Goal: Transaction & Acquisition: Obtain resource

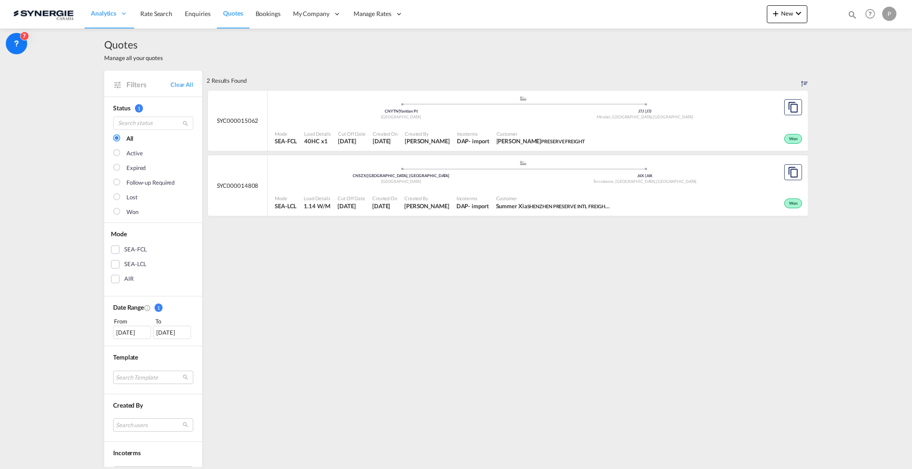
click at [849, 18] on md-icon "icon-magnify" at bounding box center [852, 15] width 10 height 10
click at [123, 46] on span "Quotes" at bounding box center [133, 44] width 59 height 14
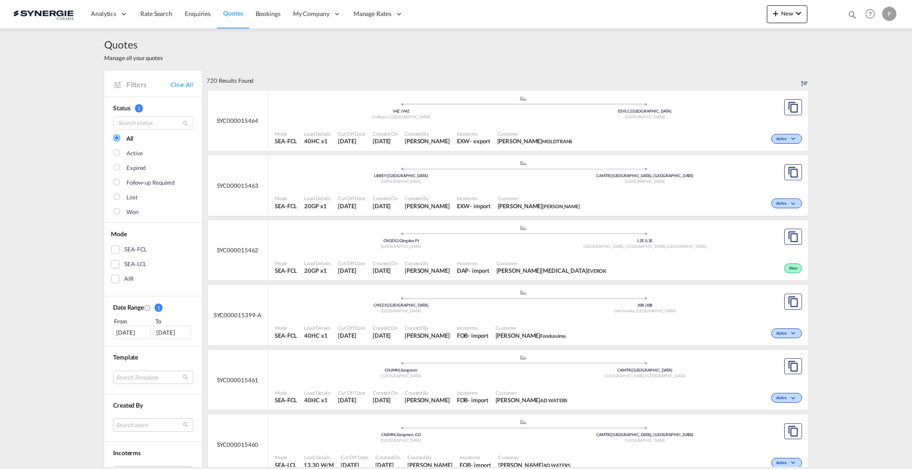
click at [849, 17] on md-icon "icon-magnify" at bounding box center [852, 15] width 10 height 10
click at [710, 11] on select "Bookings Quotes Enquiries" at bounding box center [710, 15] width 42 height 16
select select "Quotes"
click at [689, 7] on select "Bookings Quotes Enquiries" at bounding box center [710, 15] width 42 height 16
click at [732, 19] on input at bounding box center [785, 15] width 111 height 16
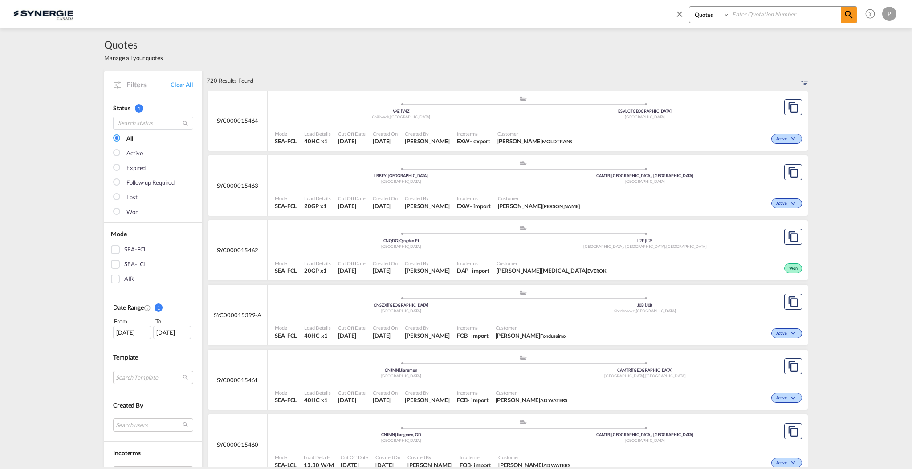
paste input "SYC000015398"
type input "SYC000015398"
click at [849, 17] on md-icon "icon-magnify" at bounding box center [848, 14] width 11 height 11
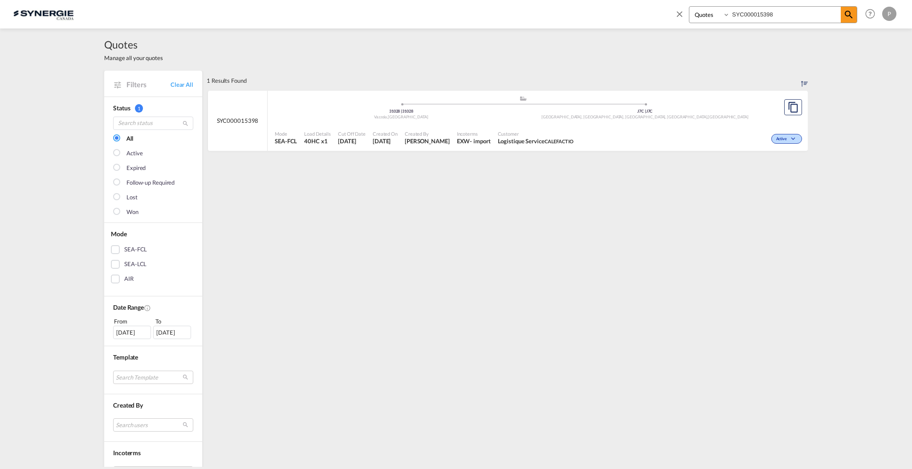
click at [661, 137] on div "Active" at bounding box center [690, 138] width 227 height 22
click at [440, 133] on span "Created By" at bounding box center [427, 133] width 45 height 7
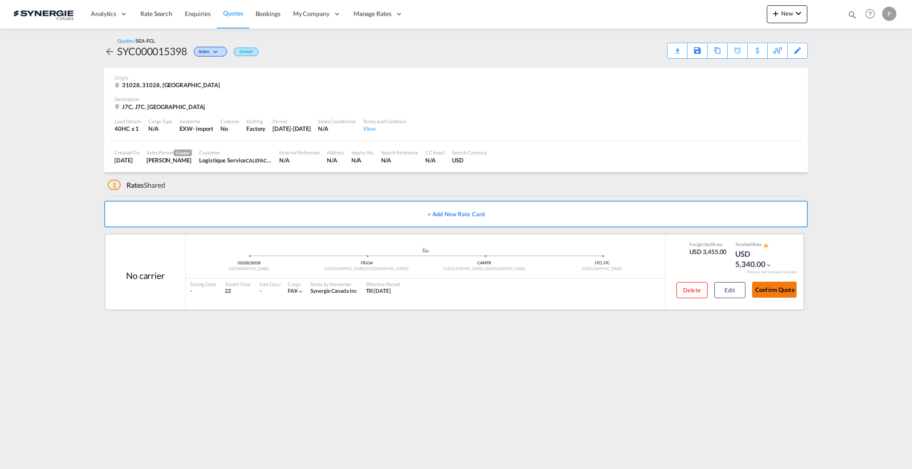
click at [777, 291] on button "Confirm Quote" at bounding box center [774, 290] width 45 height 16
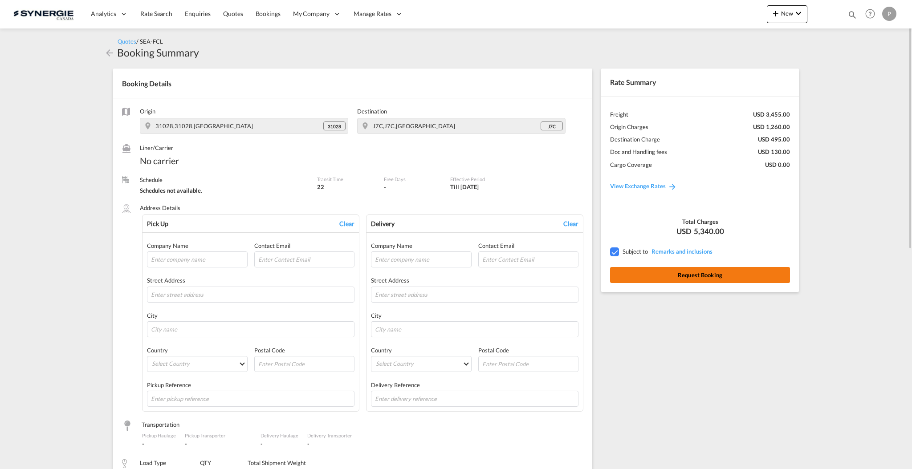
click at [673, 280] on button "Request Booking" at bounding box center [700, 275] width 180 height 16
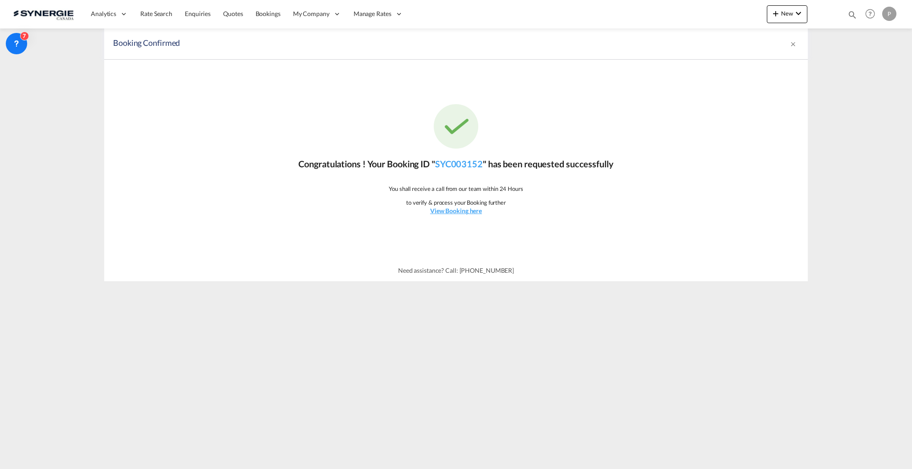
click at [856, 15] on md-icon "icon-magnify" at bounding box center [852, 15] width 10 height 10
drag, startPoint x: 703, startPoint y: 16, endPoint x: 704, endPoint y: 21, distance: 4.5
click at [703, 16] on select "Bookings Quotes Enquiries" at bounding box center [710, 15] width 42 height 16
select select "Quotes"
click at [689, 7] on select "Bookings Quotes Enquiries" at bounding box center [710, 15] width 42 height 16
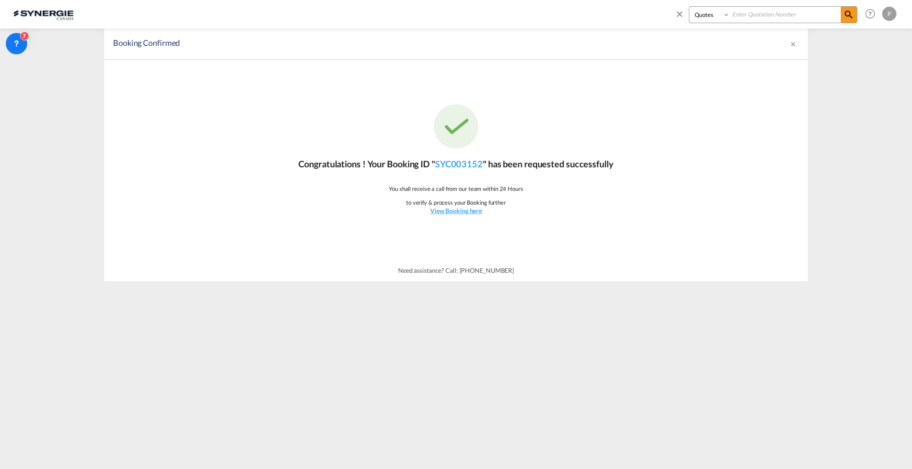
click at [759, 18] on input at bounding box center [785, 15] width 111 height 16
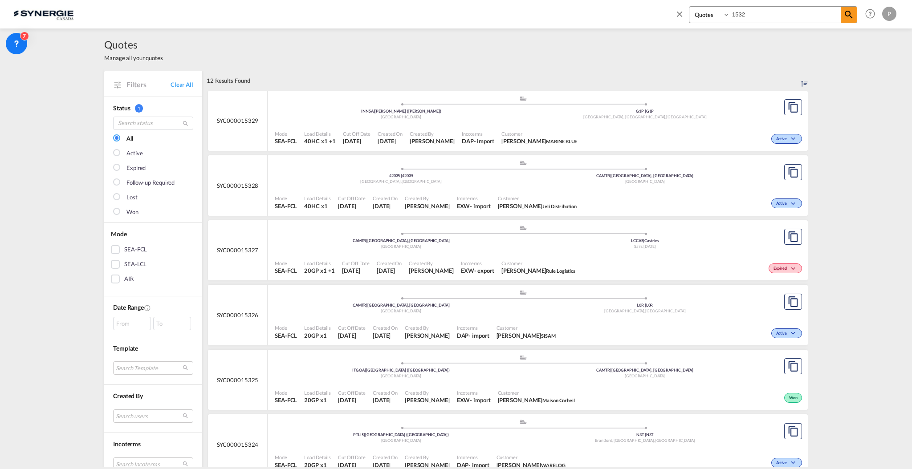
click at [764, 14] on input "1532" at bounding box center [785, 15] width 111 height 16
type input "15132"
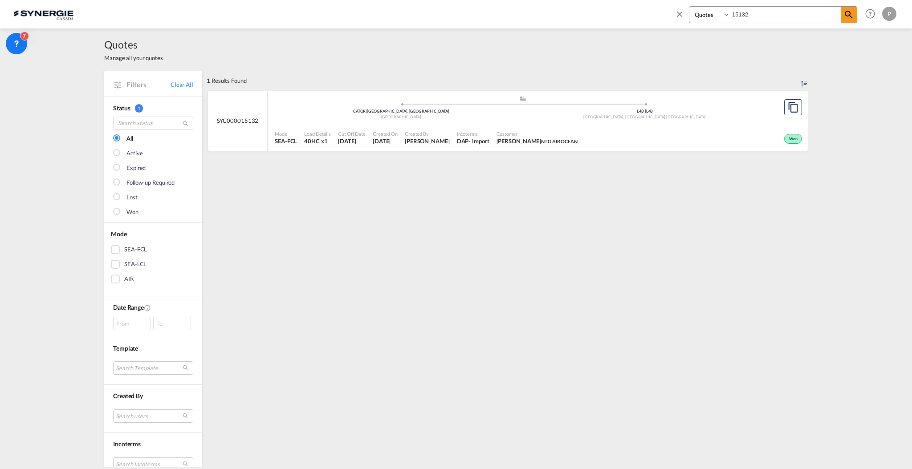
click at [671, 132] on div "Won" at bounding box center [692, 138] width 223 height 22
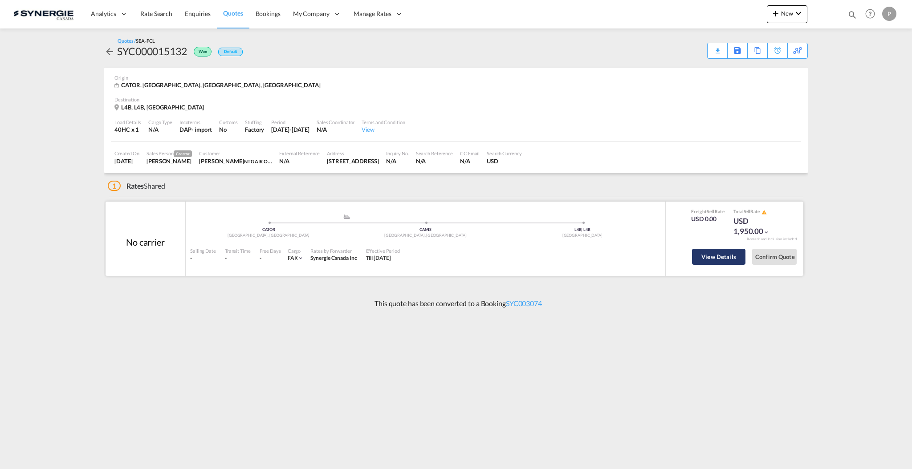
click at [727, 262] on button "View Details" at bounding box center [718, 257] width 53 height 16
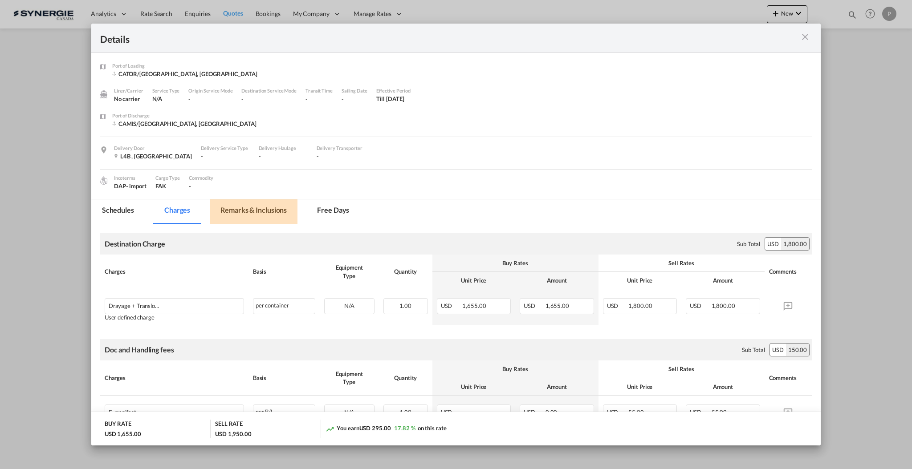
click at [259, 215] on md-tab-item "Remarks & Inclusions" at bounding box center [254, 211] width 88 height 24
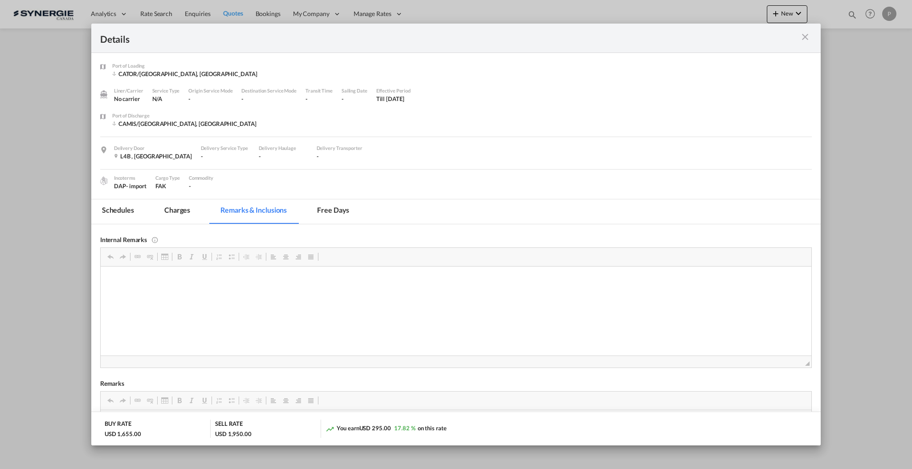
click at [804, 33] on md-icon "icon-close m-3 fg-AAA8AD cursor" at bounding box center [805, 37] width 11 height 11
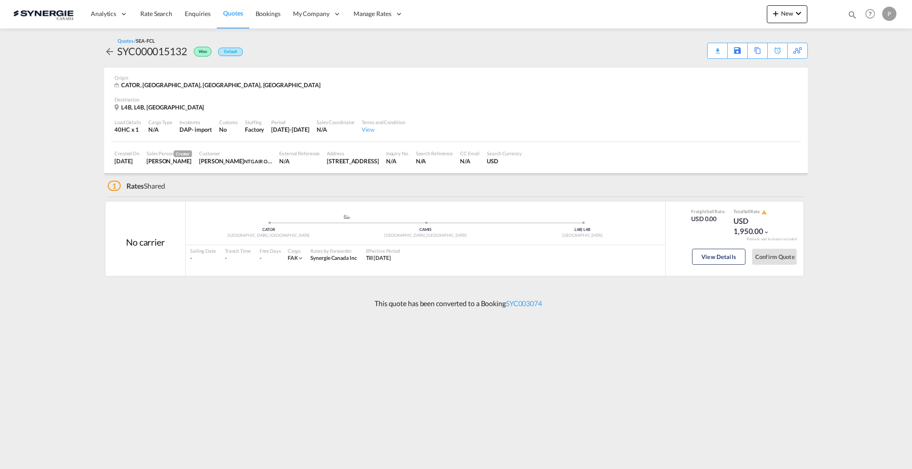
click at [174, 48] on div "SYC000015132" at bounding box center [152, 51] width 70 height 14
copy div "SYC000015132"
click at [700, 254] on button "View Details" at bounding box center [718, 257] width 53 height 16
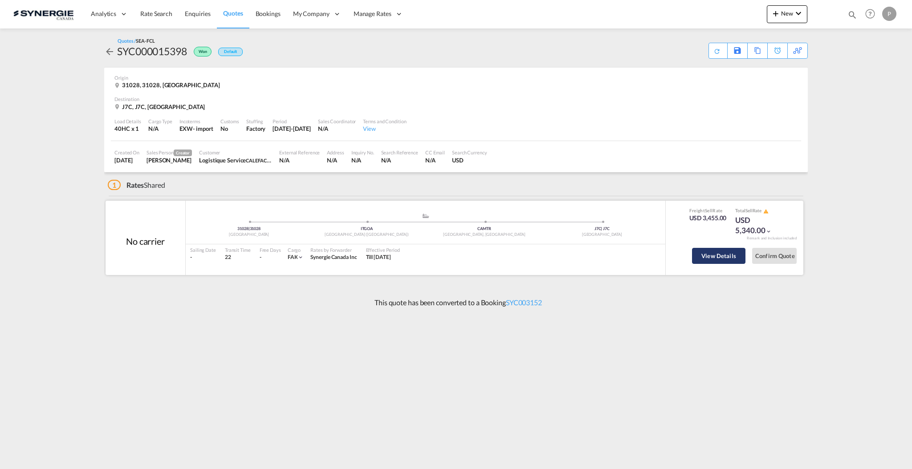
click at [694, 256] on button "View Details" at bounding box center [718, 256] width 53 height 16
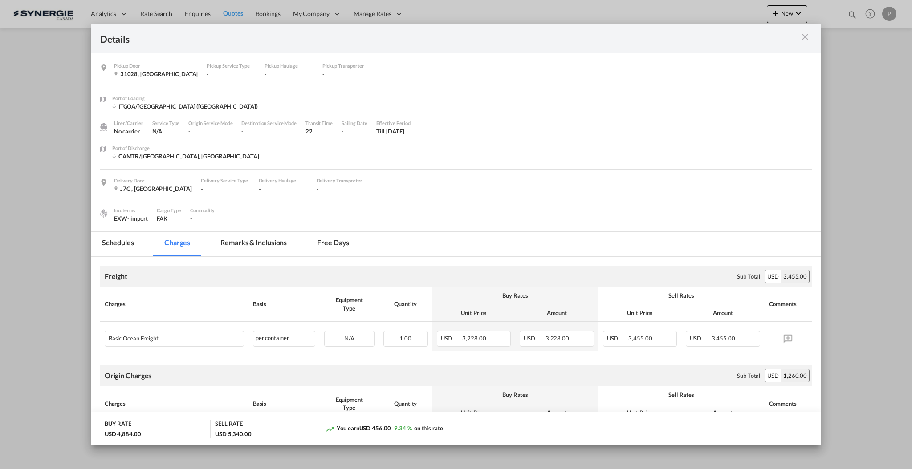
click at [278, 243] on md-tab-item "Remarks & Inclusions" at bounding box center [254, 244] width 88 height 24
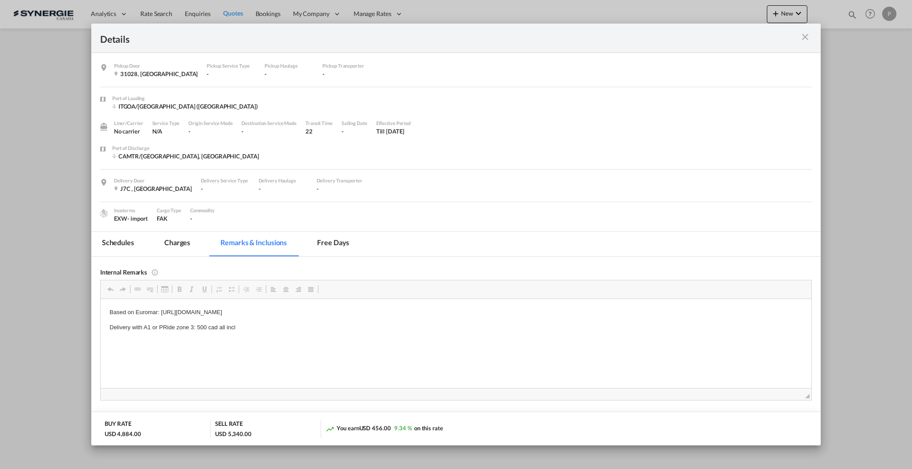
click at [809, 33] on md-icon "icon-close m-3 fg-AAA8AD cursor" at bounding box center [805, 37] width 11 height 11
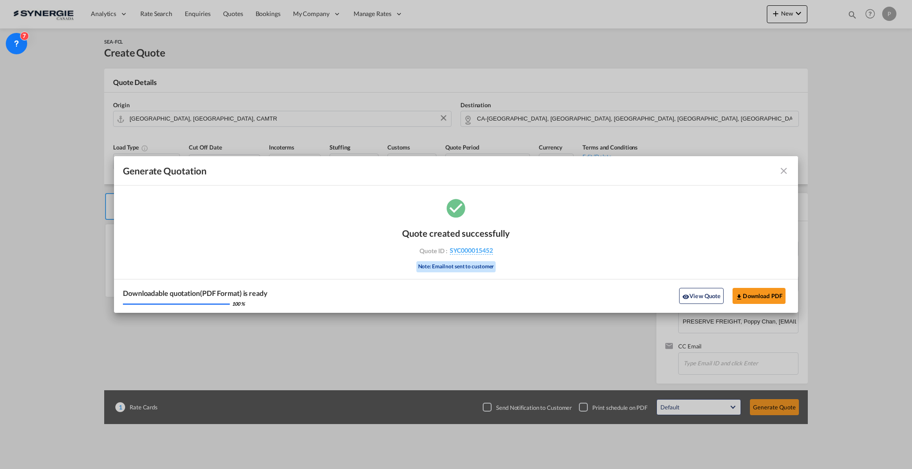
click at [785, 174] on md-icon "icon-close fg-AAA8AD cursor m-0" at bounding box center [783, 171] width 11 height 11
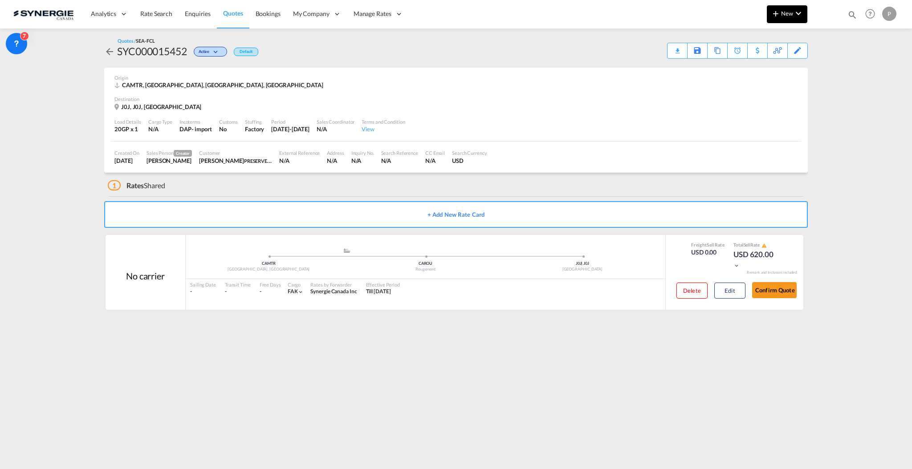
click at [773, 20] on button "New" at bounding box center [787, 14] width 41 height 18
click at [771, 70] on div "Quote" at bounding box center [774, 67] width 33 height 22
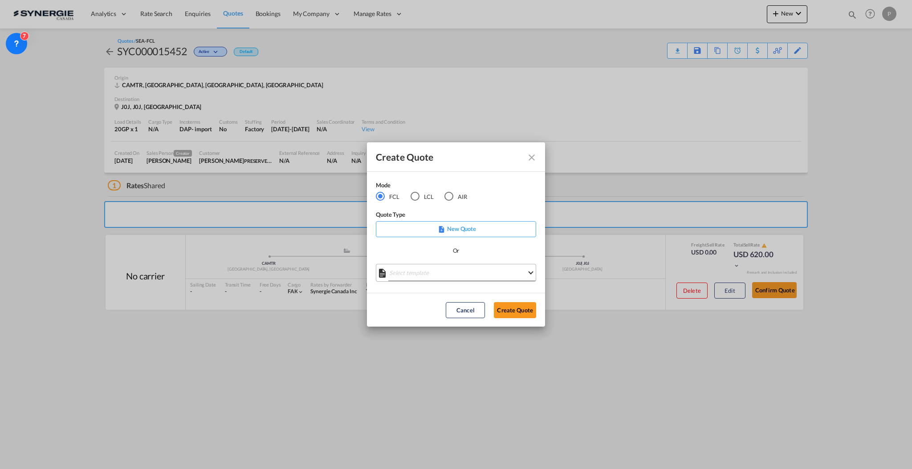
click at [433, 275] on md-select "Select template *NEW* FCL FREEHAND / DAP [PERSON_NAME] | [DATE] *NEW* Import FC…" at bounding box center [456, 273] width 160 height 18
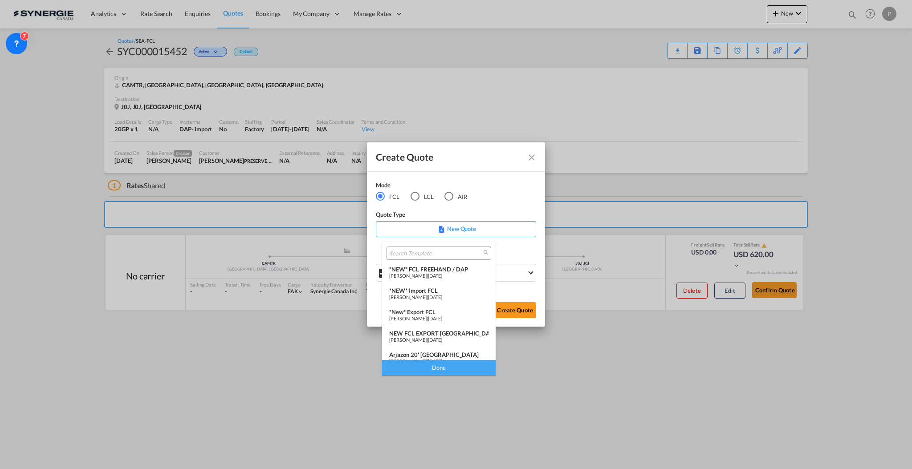
click at [418, 266] on div "*NEW* FCL FREEHAND / DAP" at bounding box center [438, 269] width 99 height 7
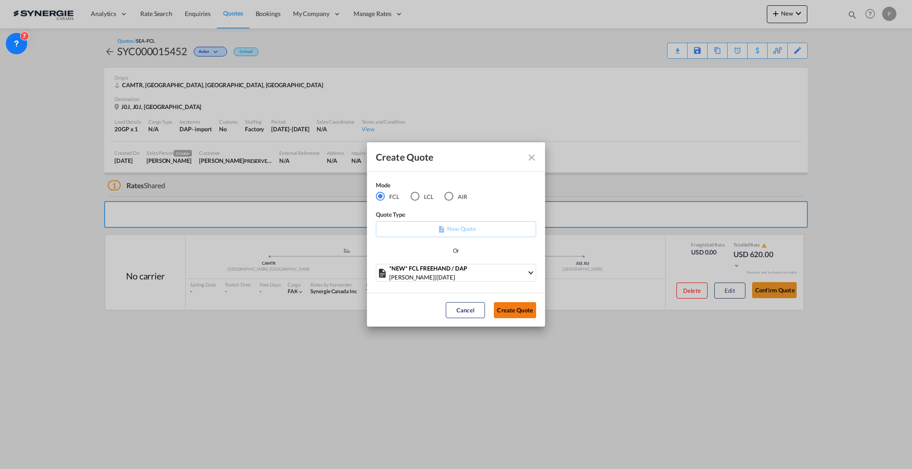
click at [529, 309] on button "Create Quote" at bounding box center [515, 310] width 42 height 16
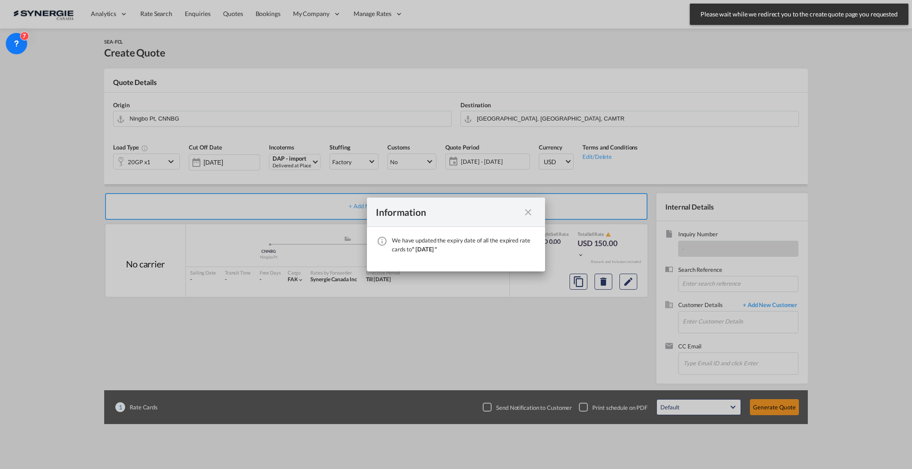
click at [526, 216] on md-icon "icon-close fg-AAA8AD cursor" at bounding box center [528, 212] width 11 height 11
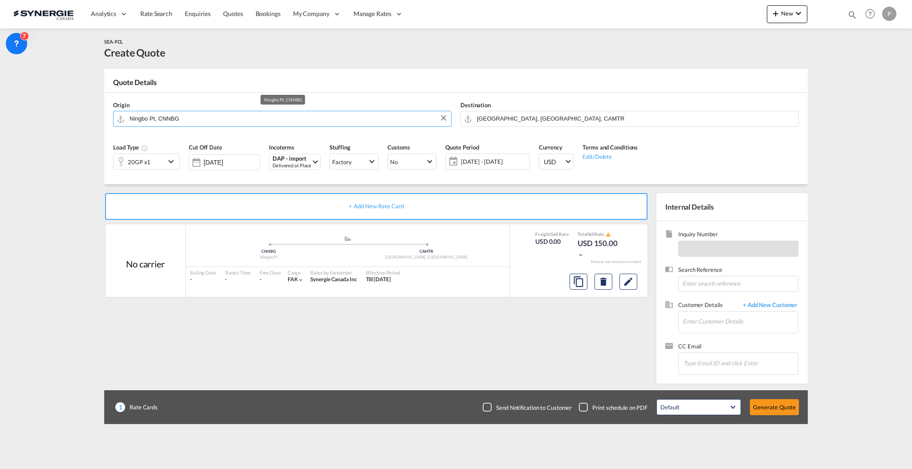
click at [239, 119] on input "Ningbo Pt, CNNBG" at bounding box center [288, 119] width 317 height 16
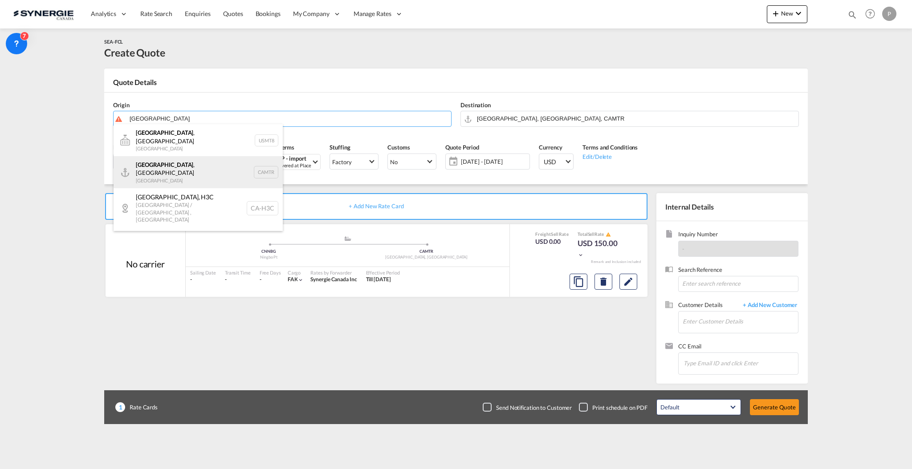
click at [199, 167] on div "[GEOGRAPHIC_DATA] , [GEOGRAPHIC_DATA] Canada CAMTR" at bounding box center [198, 172] width 169 height 32
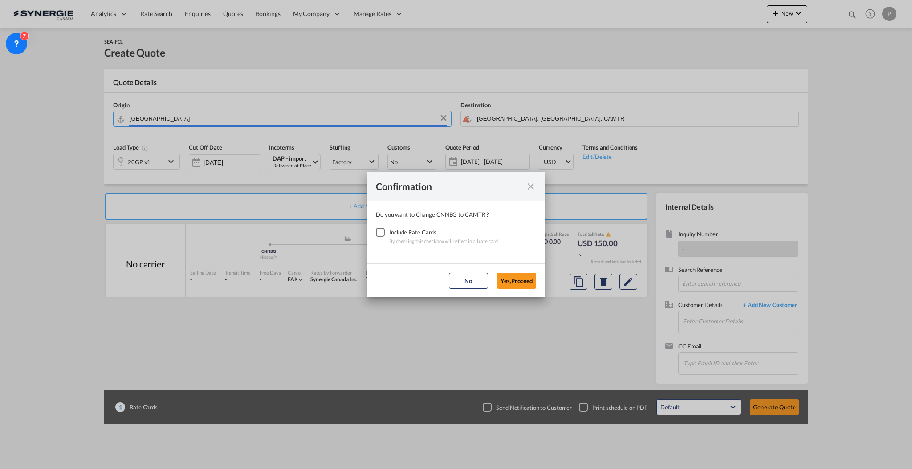
type input "[GEOGRAPHIC_DATA], [GEOGRAPHIC_DATA], CAMTR"
click at [385, 231] on div "Checkbox No Ink" at bounding box center [380, 232] width 9 height 9
click at [525, 280] on button "Yes,Proceed" at bounding box center [516, 281] width 39 height 16
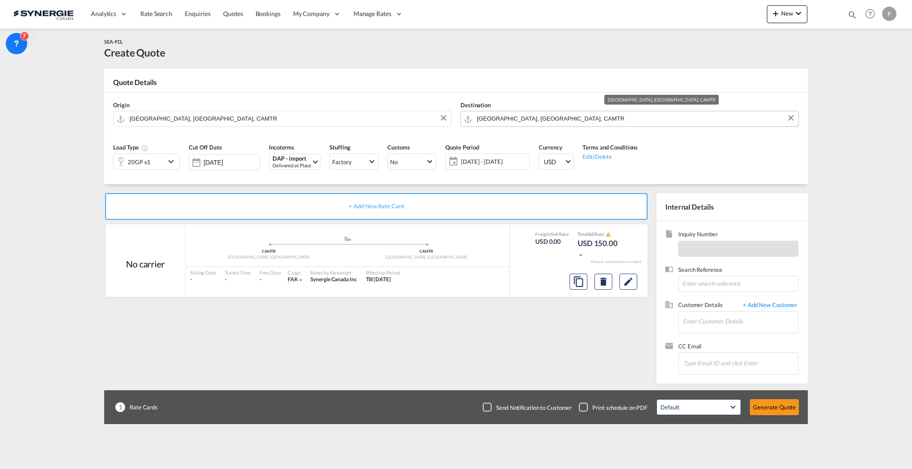
click at [505, 119] on input "[GEOGRAPHIC_DATA], [GEOGRAPHIC_DATA], CAMTR" at bounding box center [635, 119] width 317 height 16
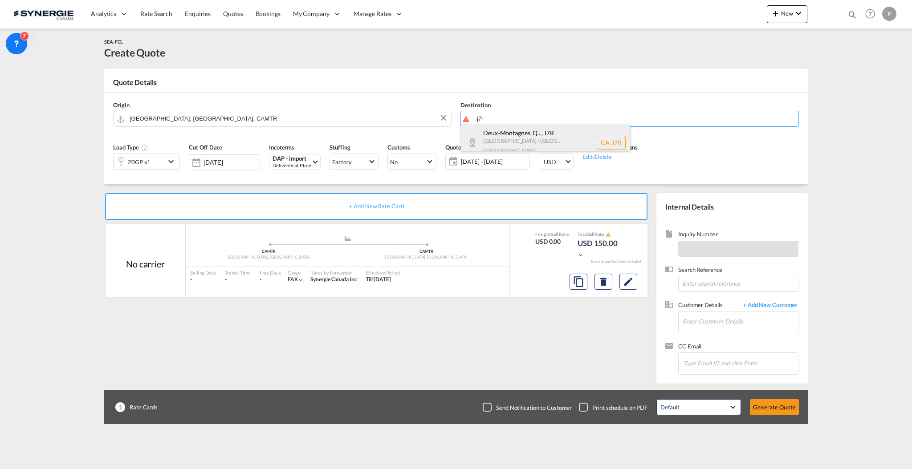
click at [503, 131] on div "Deux-Montagnes, Q... , J7R [GEOGRAPHIC_DATA] / [GEOGRAPHIC_DATA] [GEOGRAPHIC_DA…" at bounding box center [545, 142] width 169 height 37
type input "CA-J7R, [GEOGRAPHIC_DATA], [GEOGRAPHIC_DATA], [GEOGRAPHIC_DATA], [GEOGRAPHIC_DA…"
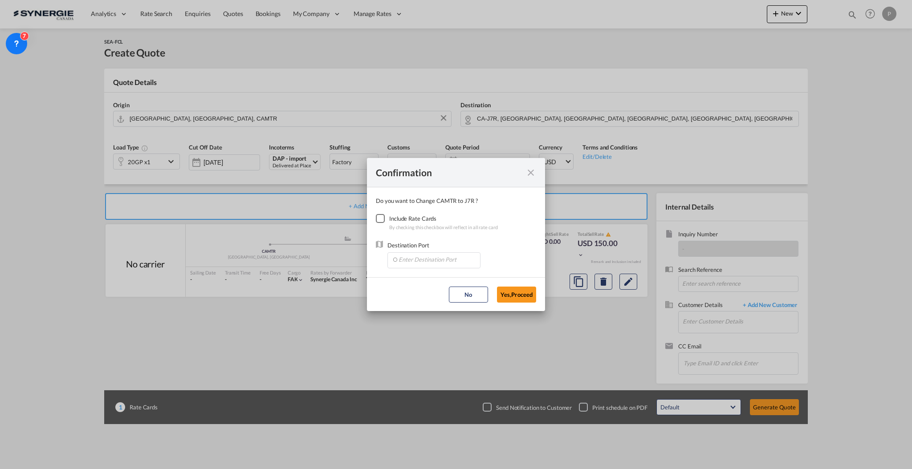
click at [383, 216] on div "Checkbox No Ink" at bounding box center [380, 218] width 9 height 9
click at [396, 262] on input "Enter Destination Port" at bounding box center [436, 259] width 88 height 13
click at [410, 273] on li "CAROU, [GEOGRAPHIC_DATA], [GEOGRAPHIC_DATA], [GEOGRAPHIC_DATA], [GEOGRAPHIC_DAT…" at bounding box center [433, 279] width 84 height 21
type input "CAROU, [GEOGRAPHIC_DATA], [GEOGRAPHIC_DATA], [GEOGRAPHIC_DATA], [GEOGRAPHIC_DAT…"
click at [532, 299] on button "Yes,Proceed" at bounding box center [516, 295] width 39 height 16
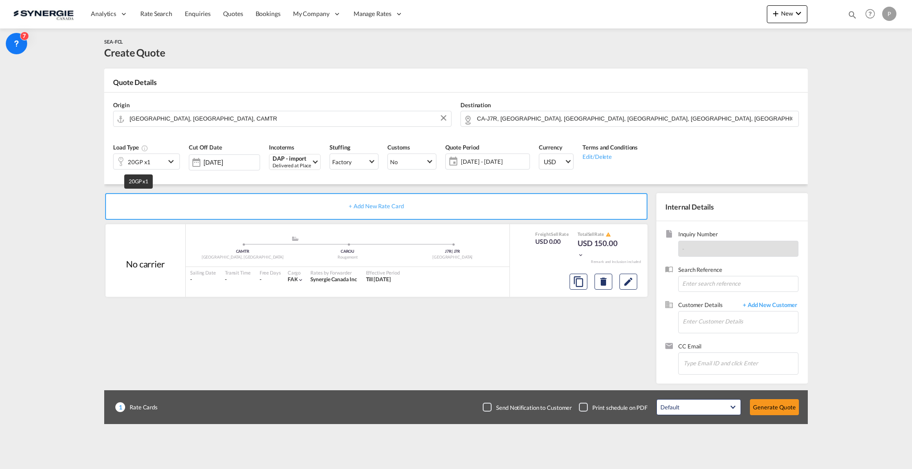
click at [130, 159] on div "20GP x1" at bounding box center [139, 162] width 23 height 12
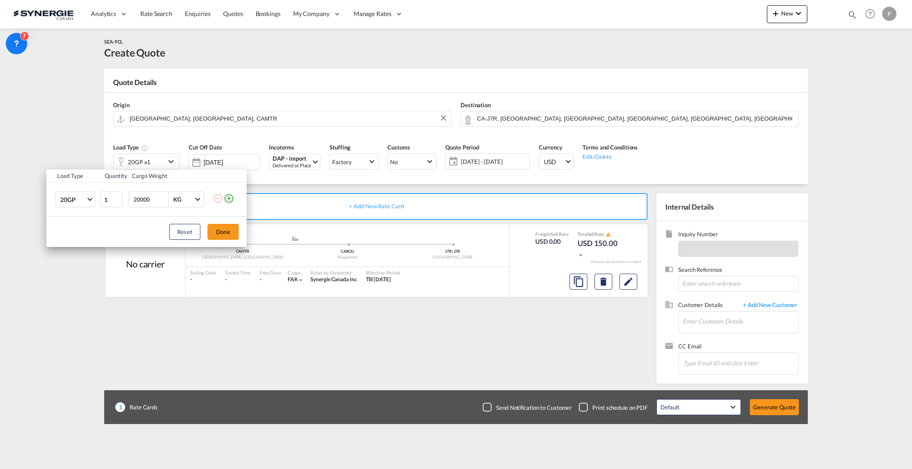
click at [366, 185] on div "Load Type Quantity Cargo Weight 20GP 20GP 40GP 40HC 45HC 20RE 40RE 40HR 20OT 40…" at bounding box center [456, 234] width 912 height 469
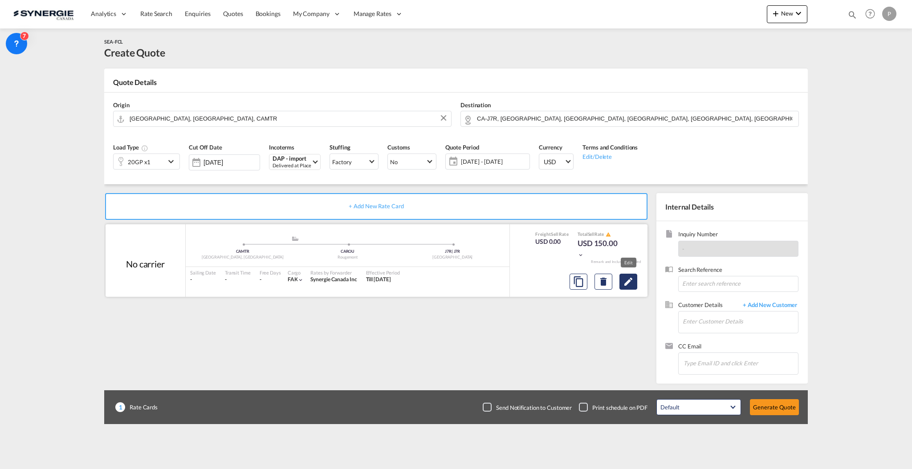
click at [623, 281] on md-icon "Edit" at bounding box center [628, 282] width 11 height 11
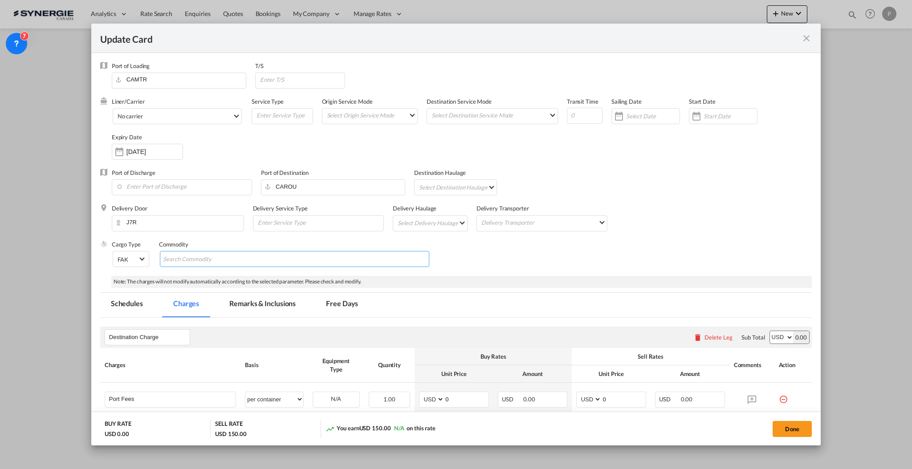
click at [260, 264] on md-chips-wrap "Chips container with autocompletion. Enter the text area, type text to search, …" at bounding box center [294, 259] width 269 height 16
paste input "Chloroacetic Acid (Haz)"
type input "Chloroacetic Acid - UN1752 Class 6.1"
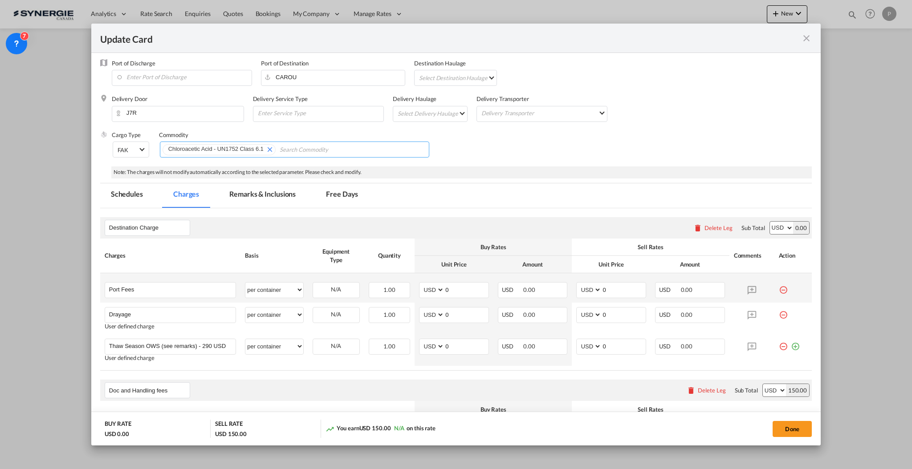
scroll to position [178, 0]
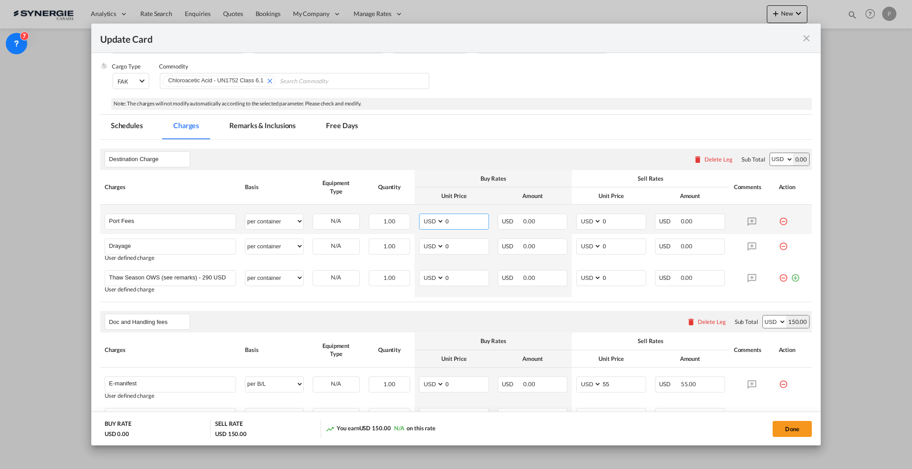
click at [447, 219] on input "0" at bounding box center [466, 220] width 44 height 13
click at [448, 219] on input "0" at bounding box center [466, 220] width 44 height 13
type input "50"
type input "65"
click at [453, 242] on input "0" at bounding box center [466, 245] width 44 height 13
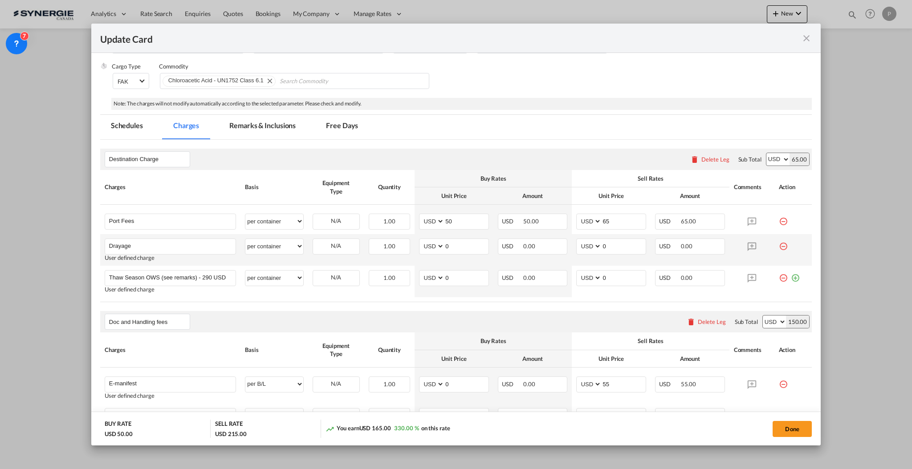
click at [465, 237] on td "AED AFN ALL AMD ANG AOA ARS AUD AWG AZN BAM BBD BDT BGN BHD BIF BMD BND [PERSON…" at bounding box center [454, 250] width 79 height 32
click at [465, 239] on md-input-container "AED AFN ALL AMD ANG AOA ARS AUD AWG AZN BAM BBD BDT BGN BHD BIF BMD BND BOB BRL…" at bounding box center [454, 247] width 70 height 16
click at [466, 244] on input "0" at bounding box center [466, 245] width 44 height 13
type input "395"
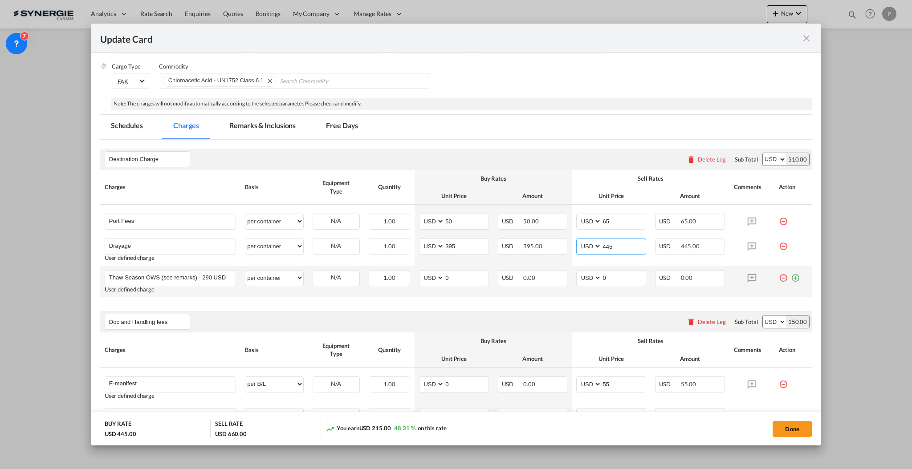
type input "445"
click at [779, 278] on md-icon "icon-minus-circle-outline red-400-fg" at bounding box center [783, 274] width 9 height 9
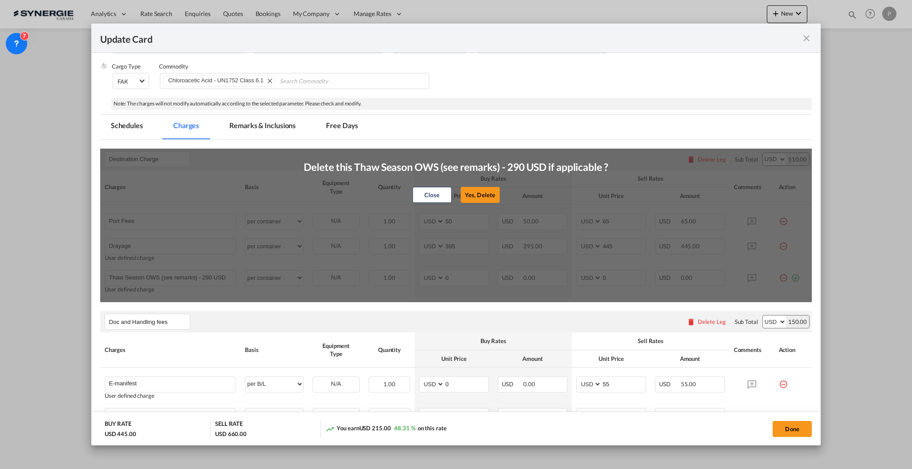
click at [472, 191] on button "Yes, Delete" at bounding box center [479, 195] width 39 height 16
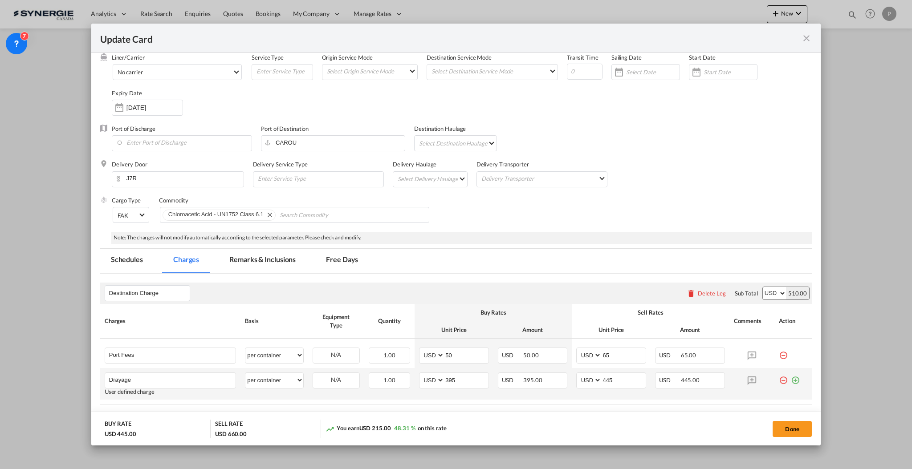
scroll to position [0, 0]
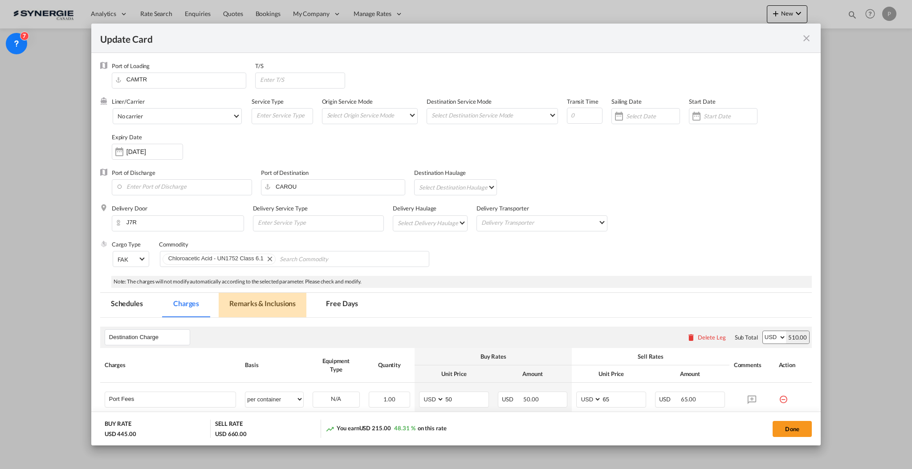
click at [249, 301] on md-tab-item "Remarks & Inclusions" at bounding box center [263, 305] width 88 height 24
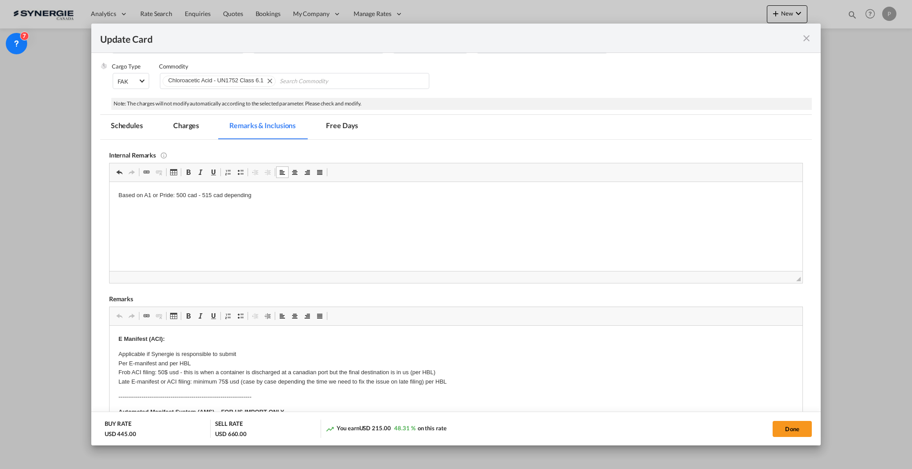
click at [308, 196] on p "Based on A1 or Pride: 500 cad - 515 cad depending" at bounding box center [455, 195] width 675 height 9
drag, startPoint x: 152, startPoint y: 193, endPoint x: 359, endPoint y: 194, distance: 207.0
click at [359, 194] on p "Based on A1 or Pride: 500 cad - 515 cad depending" at bounding box center [455, 195] width 675 height 9
drag, startPoint x: 345, startPoint y: 199, endPoint x: 152, endPoint y: 190, distance: 193.0
click at [152, 190] on html "Based on A1 or Pride: 500 cad - 515 cad depending" at bounding box center [455, 203] width 693 height 42
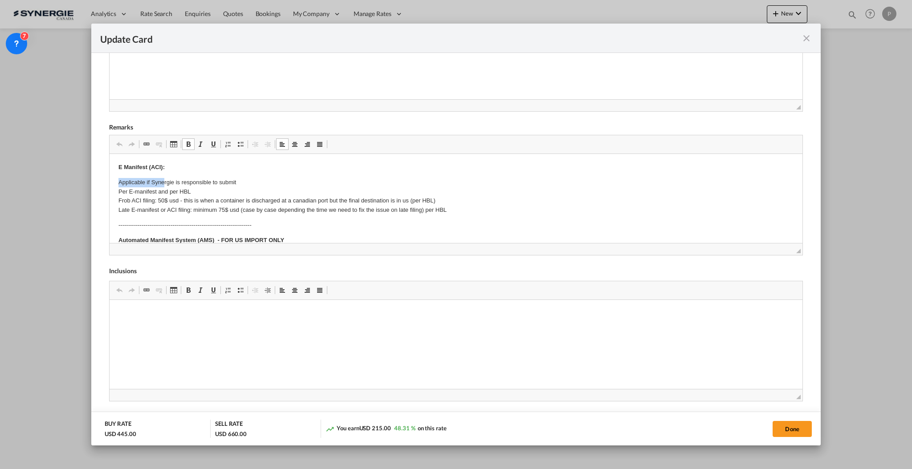
drag, startPoint x: 115, startPoint y: 178, endPoint x: 163, endPoint y: 183, distance: 48.3
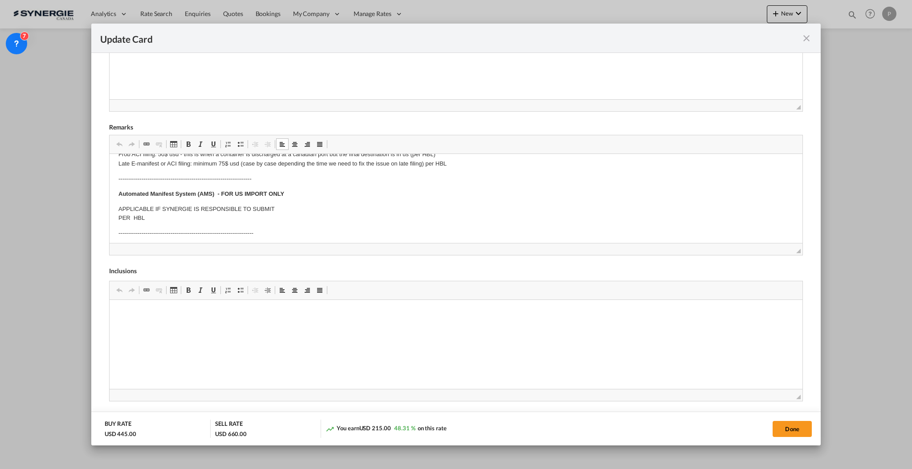
scroll to position [59, 0]
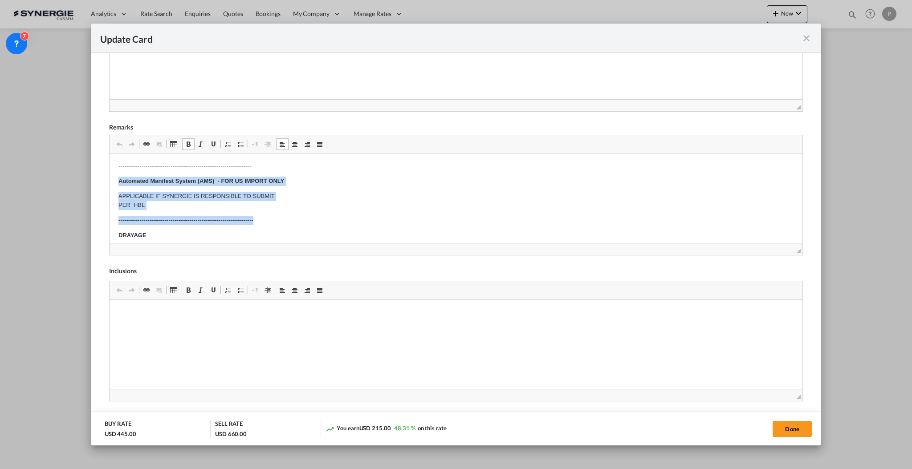
drag, startPoint x: 115, startPoint y: 184, endPoint x: 310, endPoint y: 213, distance: 197.2
click at [310, 213] on html "E Manifest (ACI): Applicable if Synergie is responsible to submit Per E-manifes…" at bounding box center [455, 334] width 693 height 480
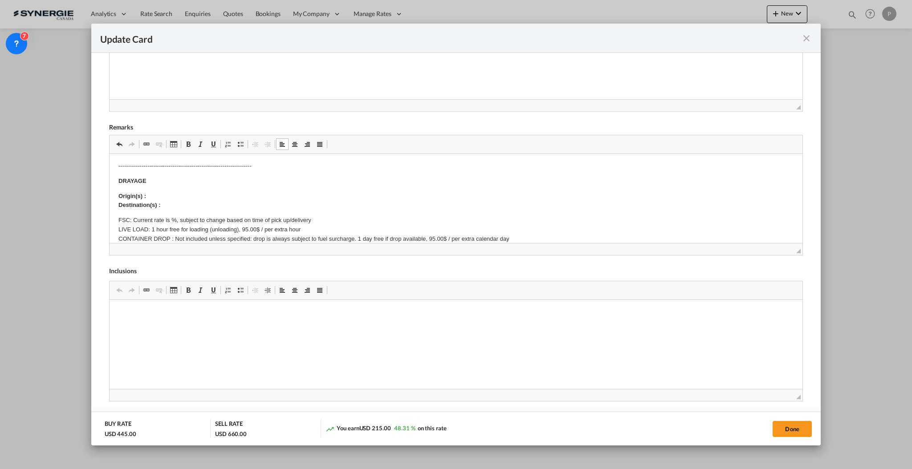
scroll to position [0, 0]
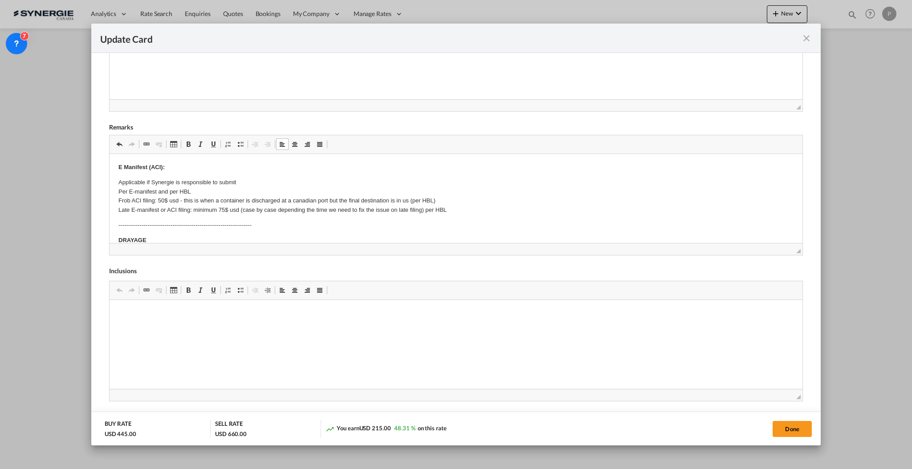
click at [115, 164] on html "E Manifest (ACI): Applicable if Synergie is responsible to submit Per E-manifes…" at bounding box center [455, 366] width 693 height 425
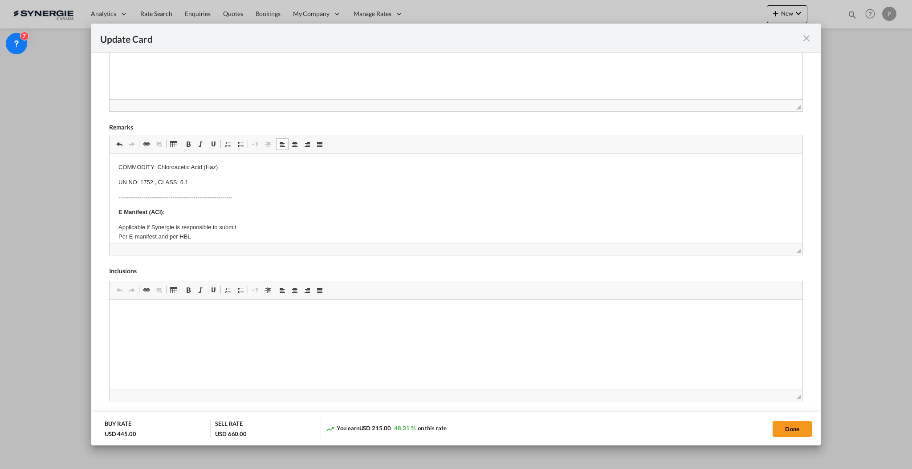
click at [198, 187] on body "COMMODITY: Chloroacetic Acid (Haz) UN NO: 1752 , CLASS: 6.1 -------------------…" at bounding box center [455, 389] width 675 height 452
drag, startPoint x: 200, startPoint y: 181, endPoint x: 35, endPoint y: 156, distance: 167.5
click at [109, 156] on html "COMMODITY: Chloroacetic Acid (Haz) UN NO: 1752 , CLASS: 6.1 -------------------…" at bounding box center [455, 389] width 693 height 470
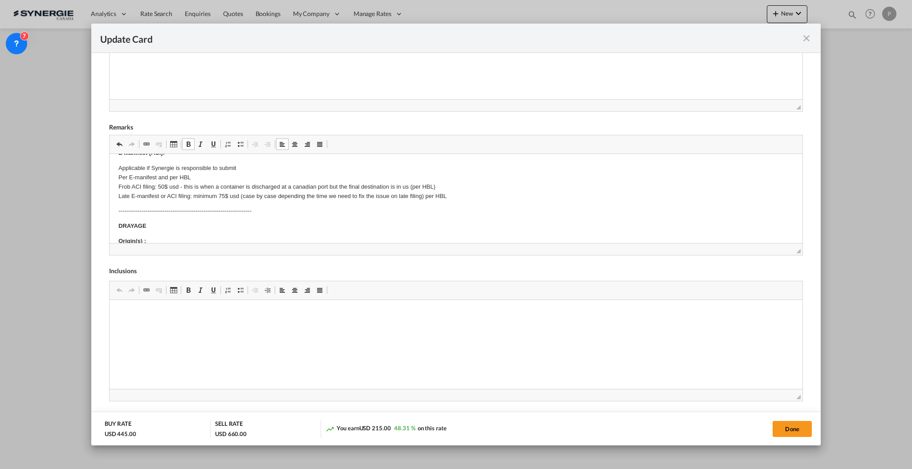
scroll to position [118, 0]
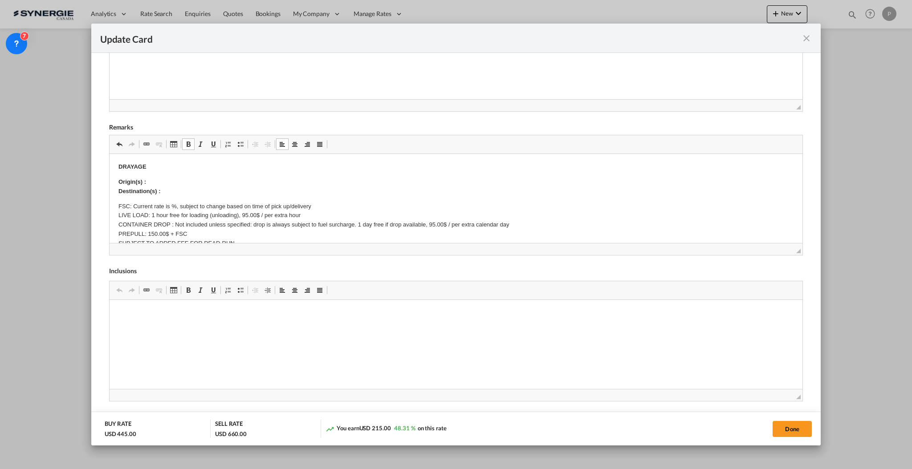
click at [196, 171] on body "COMMODITY: Chloroacetic Acid (Haz) UN NO: 1752 , CLASS: 6.1 -------------------…" at bounding box center [455, 270] width 675 height 452
click at [195, 178] on p "Origin(s) : Destination(s) :" at bounding box center [455, 186] width 675 height 19
click at [171, 191] on body "COMMODITY: Chloroacetic Acid (Haz) UN NO: 1752 , CLASS: 6.1 -------------------…" at bounding box center [455, 270] width 675 height 452
click at [190, 188] on p "Origin(s) : Montreal CY Destination(s) :" at bounding box center [455, 186] width 675 height 19
click at [172, 202] on p "FSC: Current rate is %, subject to change based on time of pick up/delivery LIV…" at bounding box center [455, 230] width 675 height 56
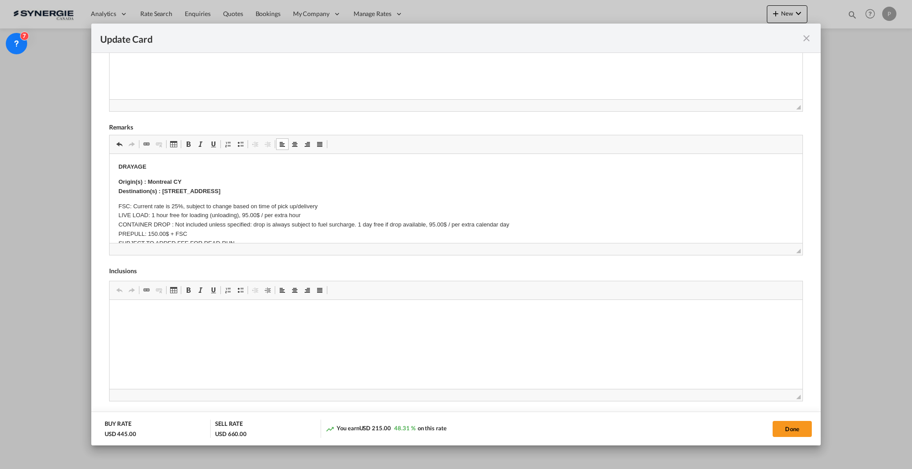
click at [200, 217] on p "FSC: Current rate is 25%, subject to change based on time of pick up/delivery L…" at bounding box center [455, 230] width 675 height 56
click at [201, 221] on p "FSC: Current rate is 25%, subject to change based on time of pick up/delivery L…" at bounding box center [455, 230] width 675 height 56
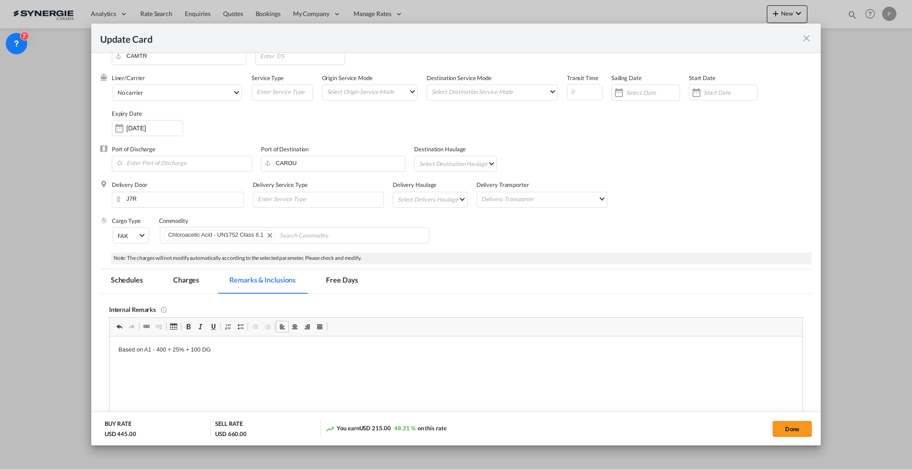
scroll to position [0, 0]
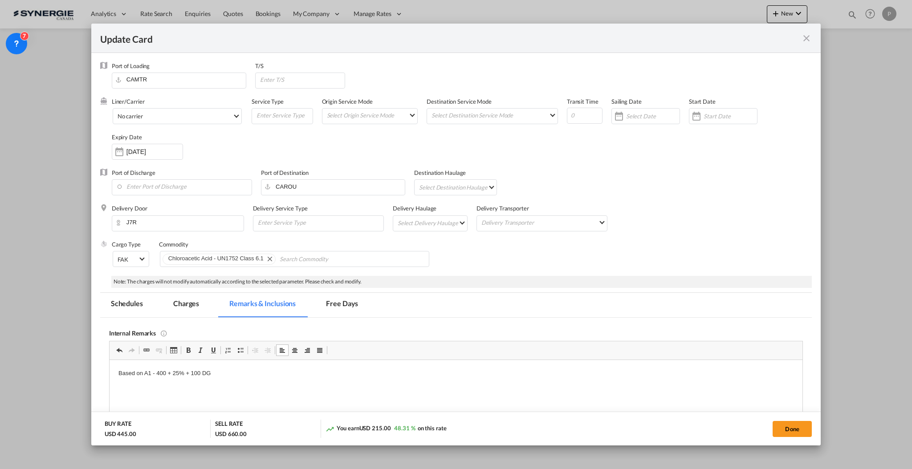
click at [172, 304] on md-tab-item "Charges" at bounding box center [186, 305] width 47 height 24
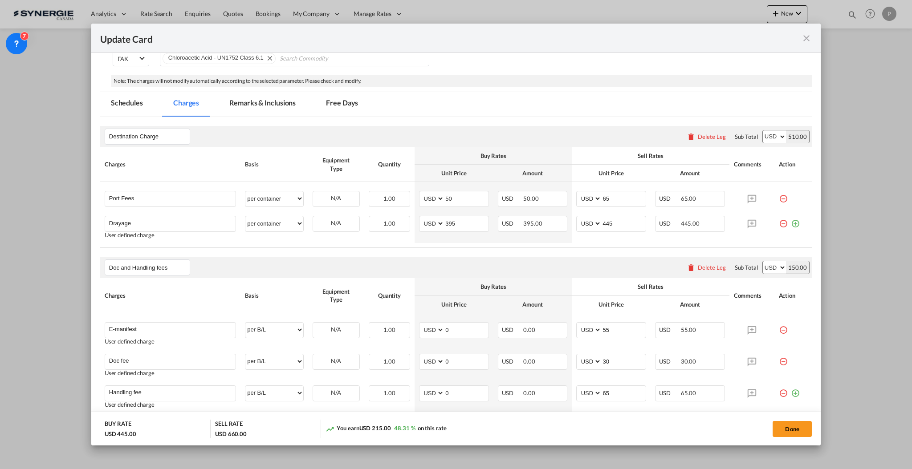
scroll to position [237, 0]
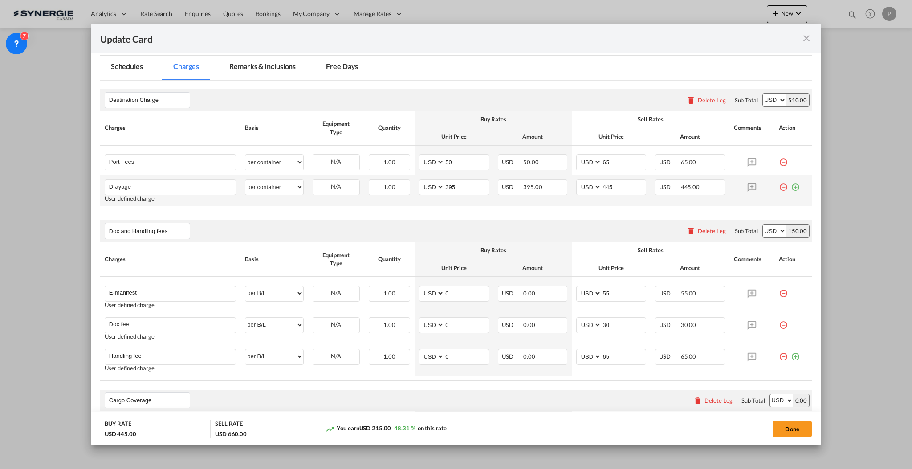
click at [791, 188] on md-icon "icon-plus-circle-outline green-400-fg" at bounding box center [795, 183] width 9 height 9
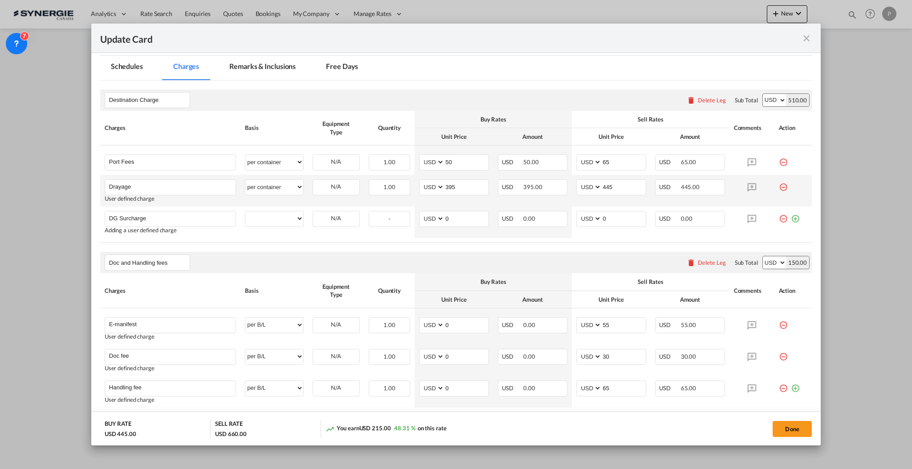
type input "DG Surcharge"
select select "per container"
type input "75"
type input "100"
click at [465, 186] on input "395" at bounding box center [466, 186] width 44 height 13
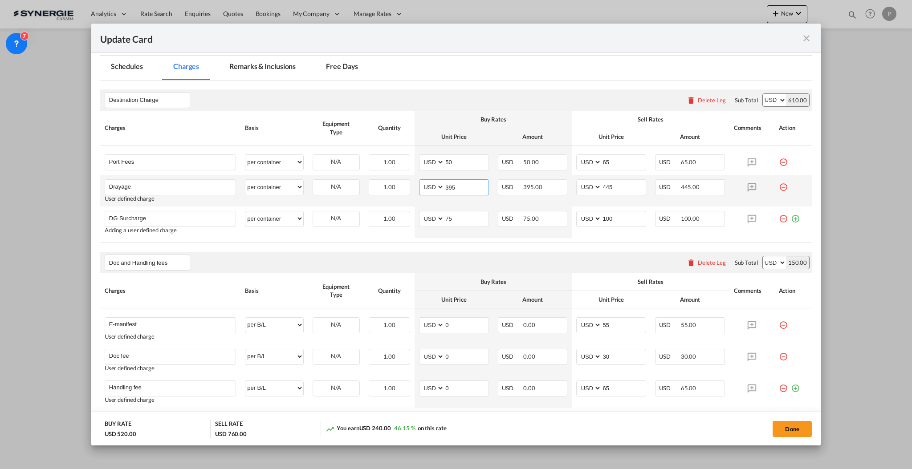
click at [465, 186] on input "395" at bounding box center [466, 186] width 44 height 13
type input "380"
type input "430"
drag, startPoint x: 785, startPoint y: 430, endPoint x: 814, endPoint y: 379, distance: 58.7
click at [785, 430] on button "Done" at bounding box center [792, 429] width 39 height 16
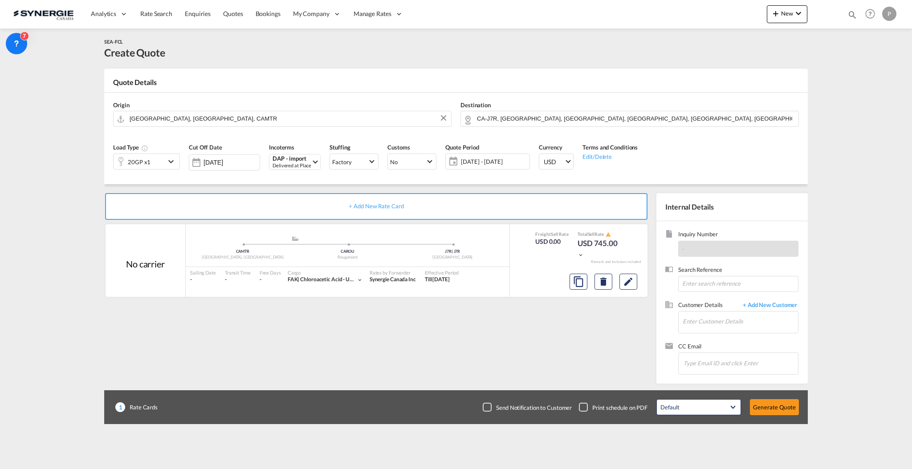
type input "[DATE]"
click at [712, 323] on input "Enter Customer Details" at bounding box center [740, 322] width 115 height 20
paste input "[EMAIL_ADDRESS][DOMAIN_NAME]"
type input "[EMAIL_ADDRESS][DOMAIN_NAME]"
click at [764, 306] on span "+ Add New Customer" at bounding box center [768, 306] width 60 height 10
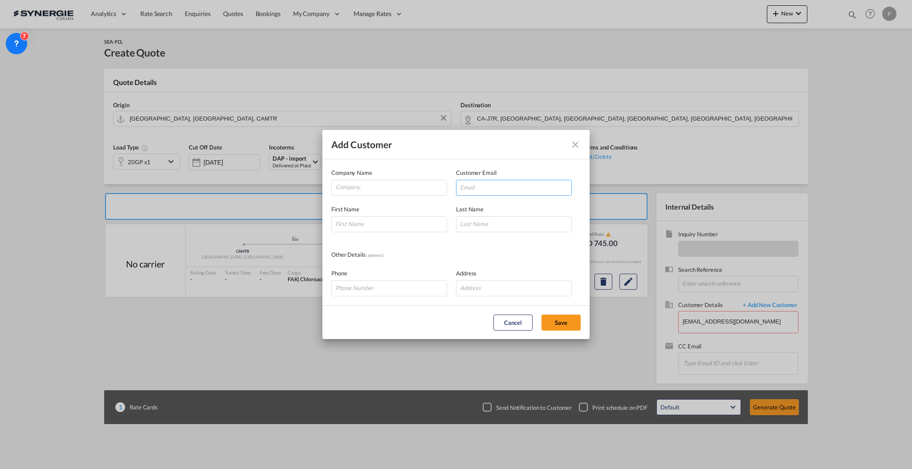
click at [524, 185] on input "Add Customer Company ..." at bounding box center [514, 188] width 116 height 16
paste input "[EMAIL_ADDRESS][DOMAIN_NAME]"
type input "[EMAIL_ADDRESS][DOMAIN_NAME]"
click at [366, 187] on input "Company" at bounding box center [391, 186] width 111 height 13
click at [393, 212] on span "ATHARVA SHIPPING PVT. LTD." at bounding box center [385, 209] width 86 height 8
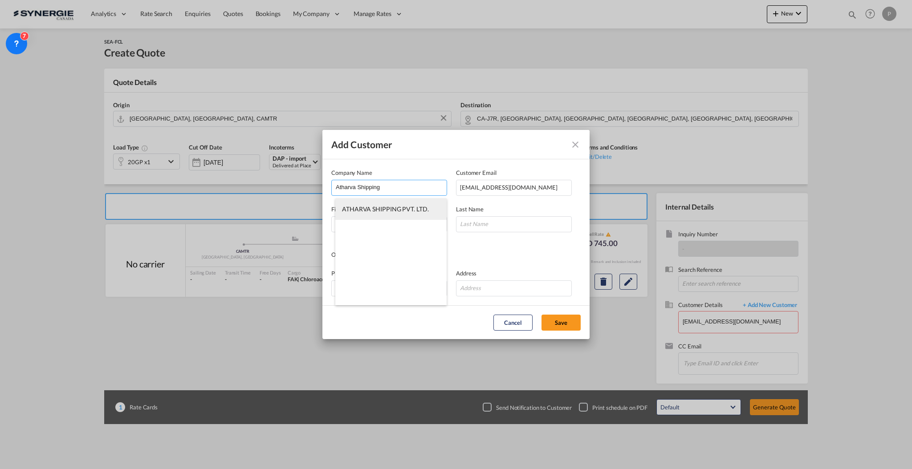
type input "ATHARVA SHIPPING PVT. LTD."
click at [367, 221] on input "Add Customer Company ..." at bounding box center [389, 224] width 116 height 16
type input "[PERSON_NAME]"
click at [573, 320] on button "Save" at bounding box center [560, 323] width 39 height 16
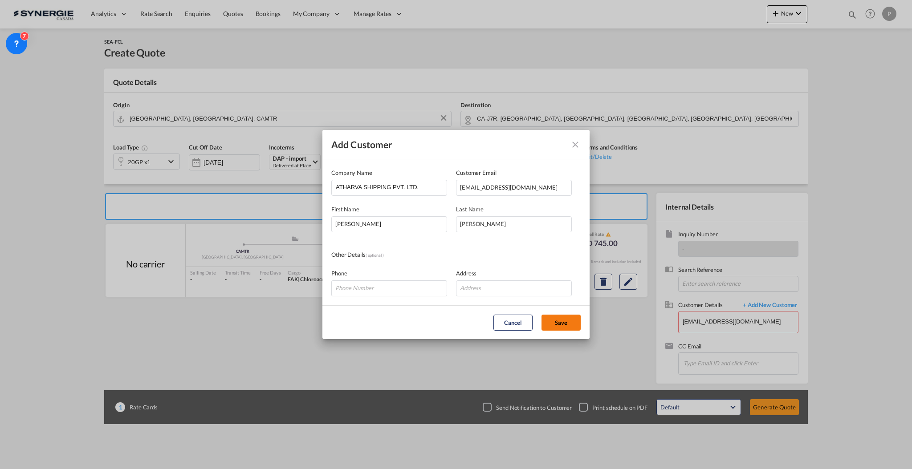
type input "ATHARVA SHIPPING PVT. LTD., [PERSON_NAME], [EMAIL_ADDRESS][DOMAIN_NAME]"
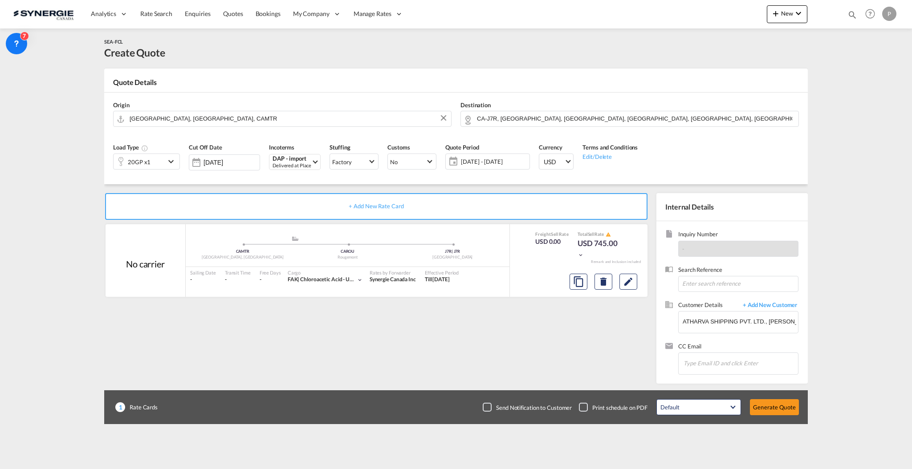
click at [761, 399] on div "Default All in Leg Totals Default Generate Quote" at bounding box center [727, 407] width 151 height 25
click at [777, 405] on button "Generate Quote" at bounding box center [774, 407] width 49 height 16
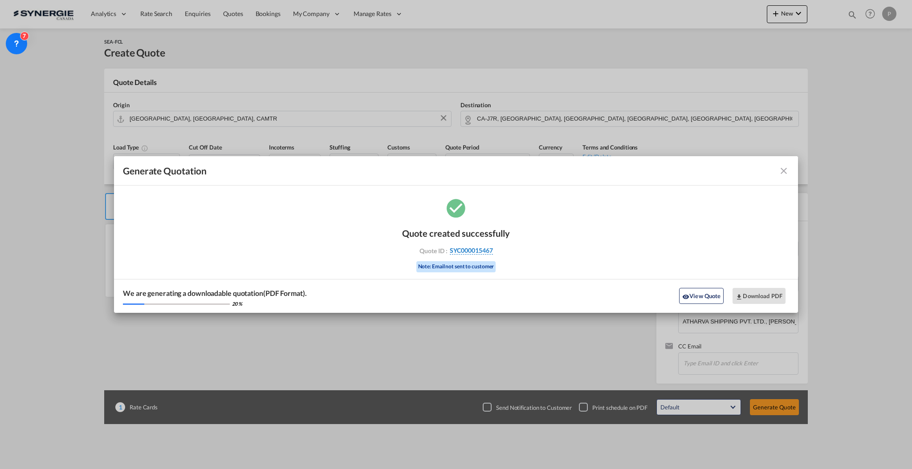
drag, startPoint x: 498, startPoint y: 253, endPoint x: 493, endPoint y: 252, distance: 5.0
click at [493, 252] on div "Quote ID : SYC000015467" at bounding box center [455, 251] width 103 height 8
copy div "SYC000015467"
click at [778, 292] on button "Download PDF" at bounding box center [758, 296] width 53 height 16
